Goal: Navigation & Orientation: Find specific page/section

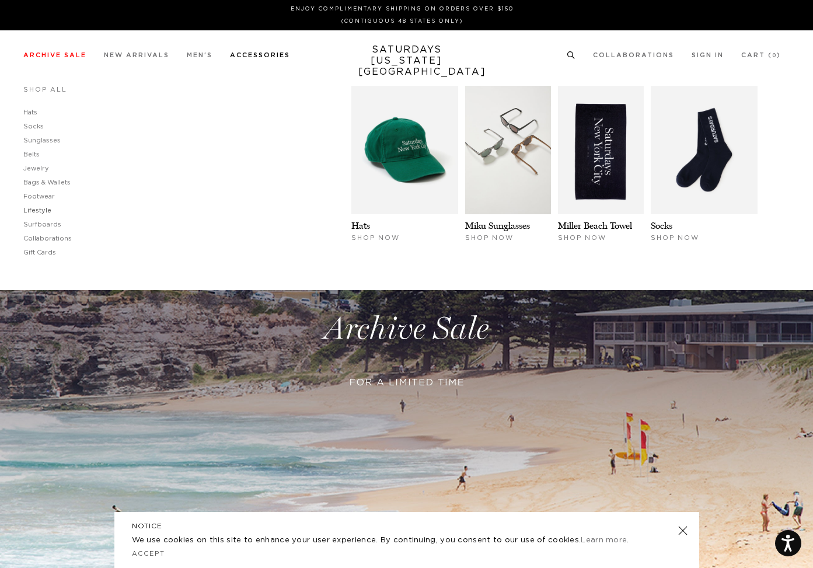
click at [46, 210] on link "Lifestyle" at bounding box center [37, 210] width 28 height 6
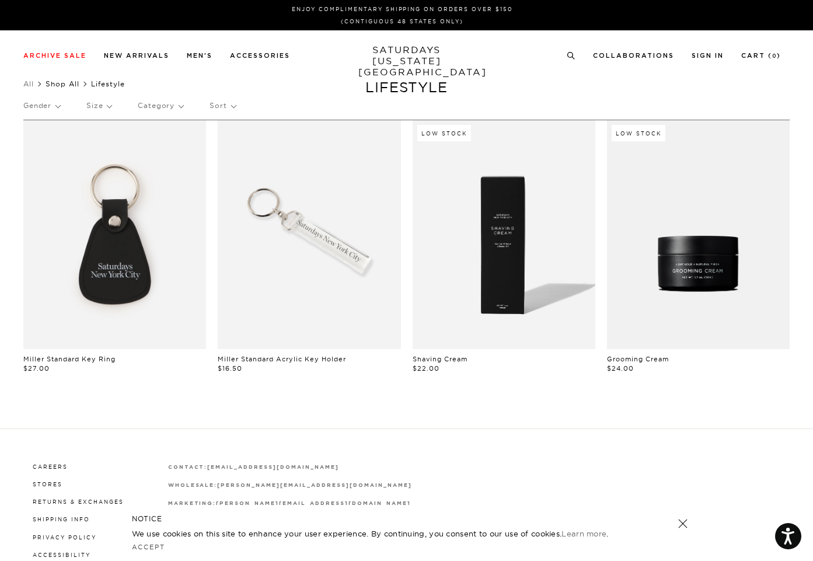
click at [67, 83] on link "Shop All" at bounding box center [63, 83] width 34 height 9
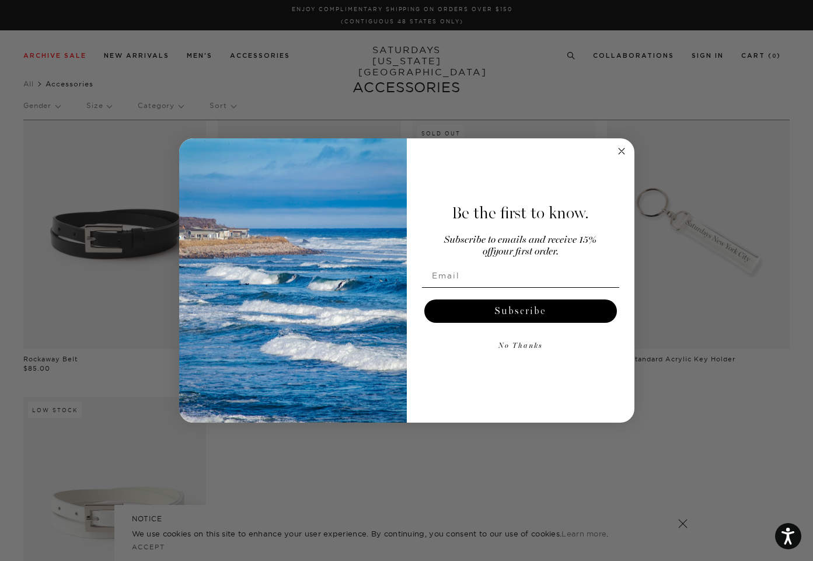
click at [623, 151] on circle "Close dialog" at bounding box center [620, 150] width 13 height 13
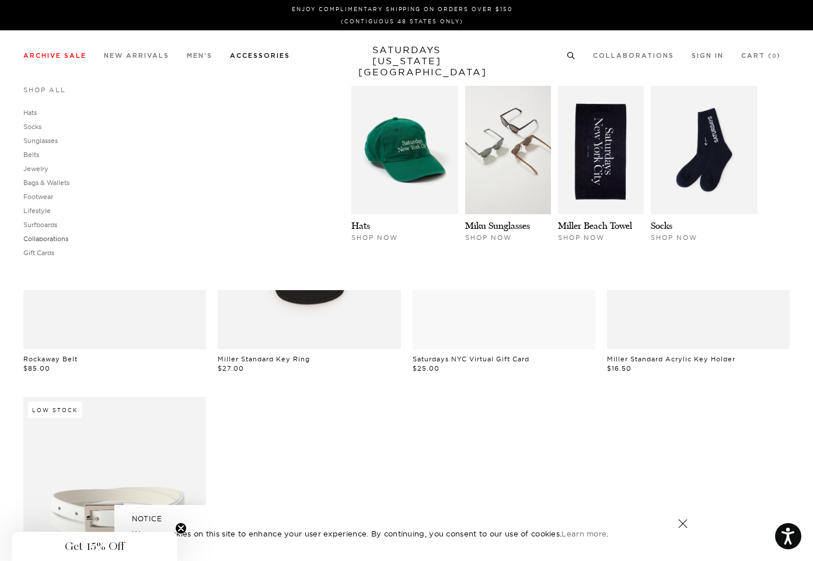
click at [51, 239] on link "Collaborations" at bounding box center [45, 239] width 45 height 8
